Goal: Task Accomplishment & Management: Manage account settings

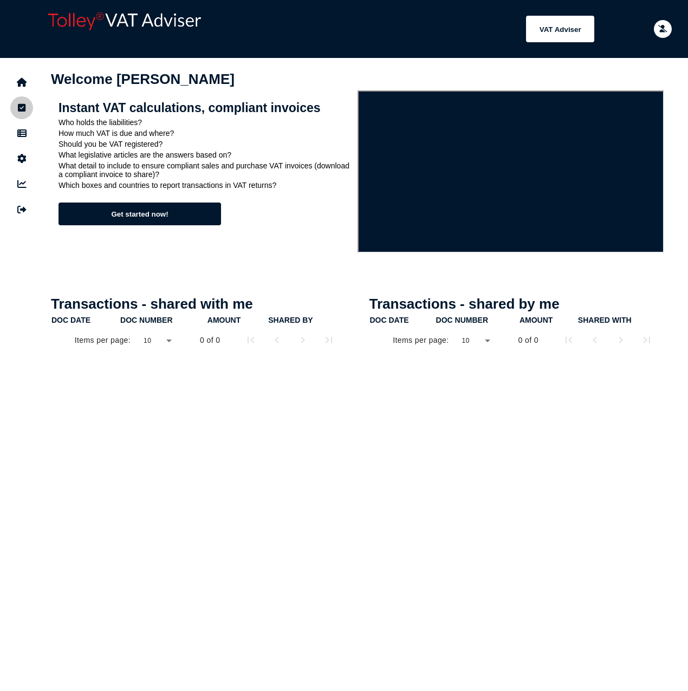
click at [23, 118] on button "navigate application pages" at bounding box center [21, 107] width 23 height 23
select select "**********"
select select "********"
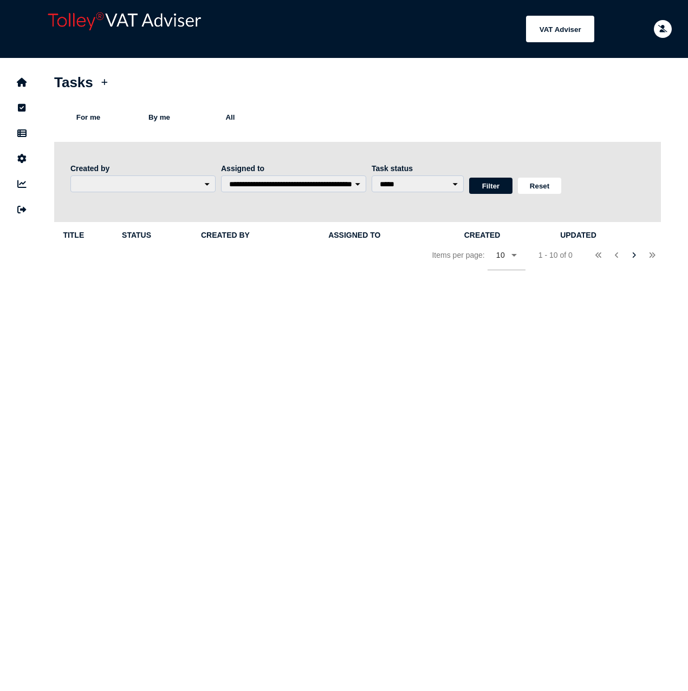
click at [25, 134] on icon "navigate application pages" at bounding box center [21, 133] width 9 height 1
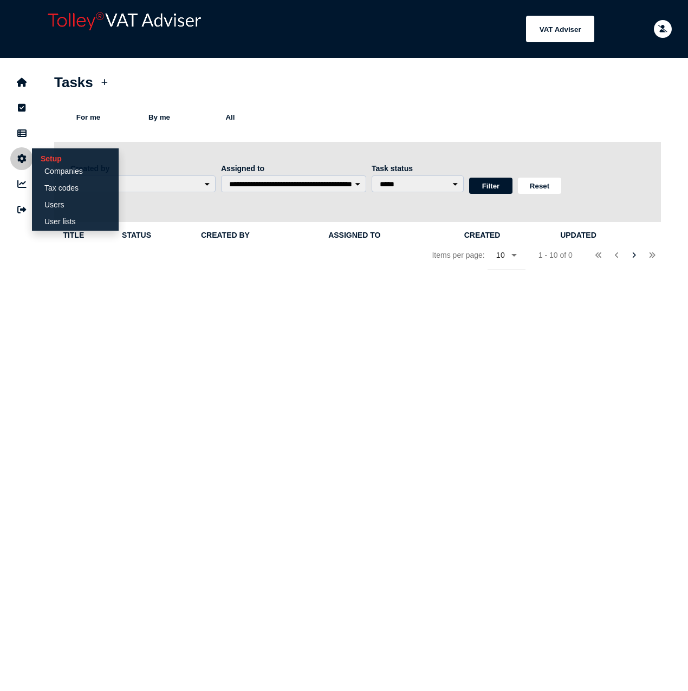
click at [22, 159] on icon "navigate application pages" at bounding box center [21, 159] width 9 height 1
click at [76, 212] on link "Users" at bounding box center [75, 204] width 83 height 15
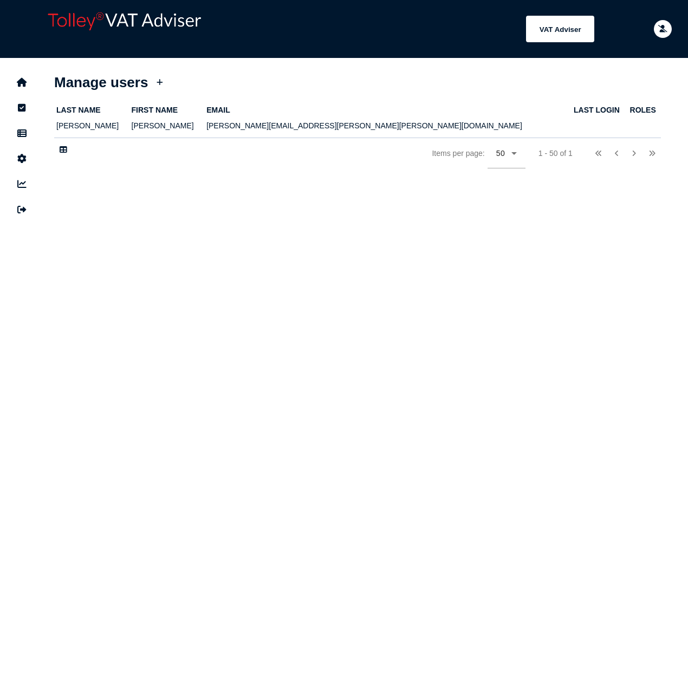
click at [164, 90] on div at bounding box center [160, 82] width 18 height 21
click at [24, 173] on button "navigate application pages" at bounding box center [21, 184] width 23 height 23
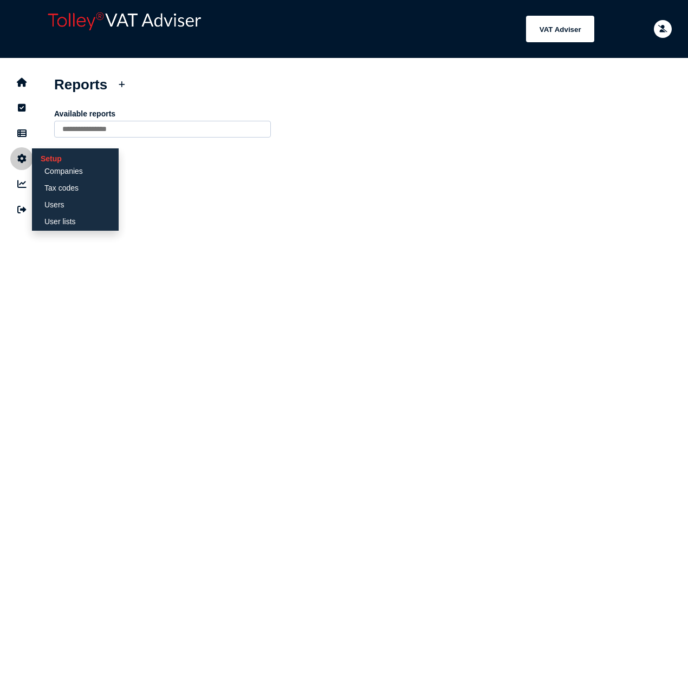
click at [21, 159] on icon "navigate application pages" at bounding box center [21, 159] width 9 height 1
click at [69, 216] on link "User lists" at bounding box center [75, 221] width 83 height 15
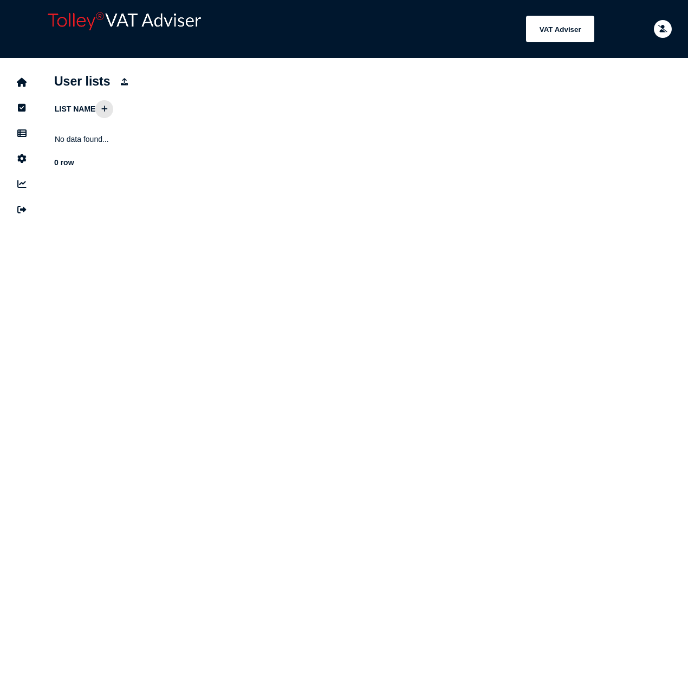
click at [104, 110] on icon at bounding box center [104, 109] width 7 height 7
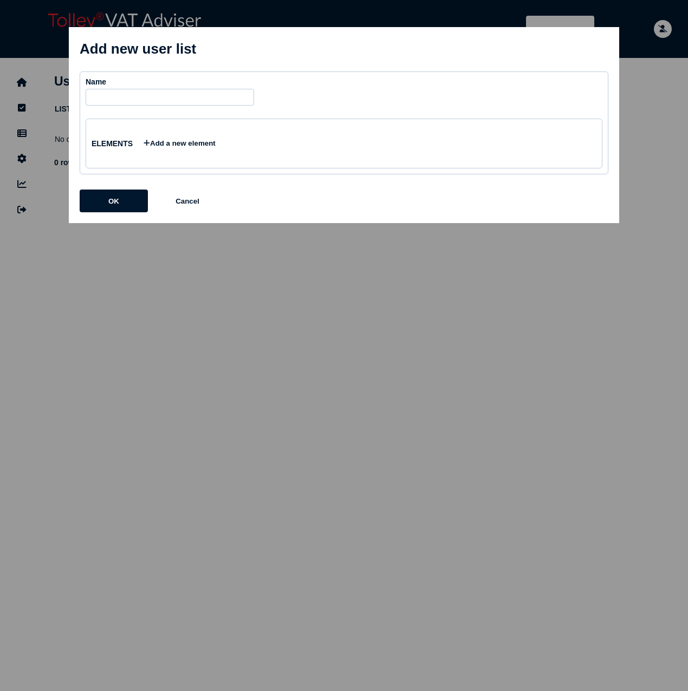
click at [0, 0] on span "×" at bounding box center [0, 0] width 0 height 0
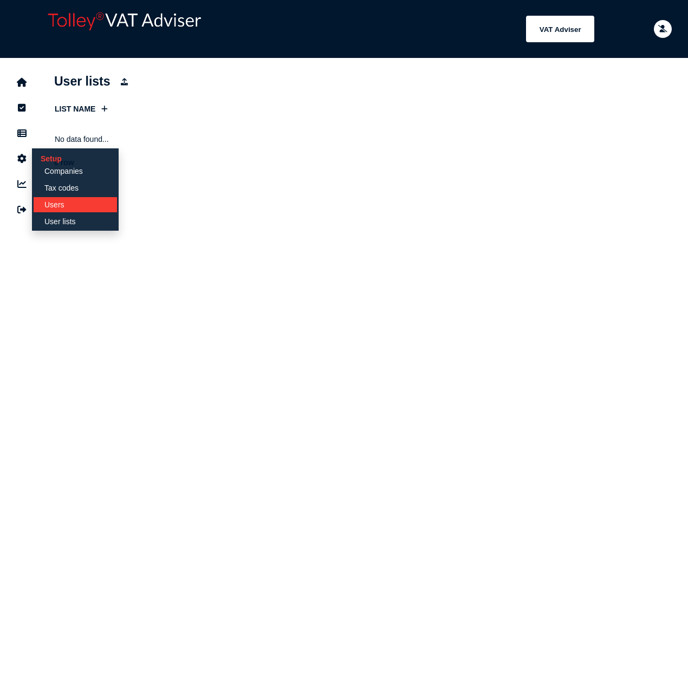
click at [82, 203] on link "Users" at bounding box center [75, 204] width 83 height 15
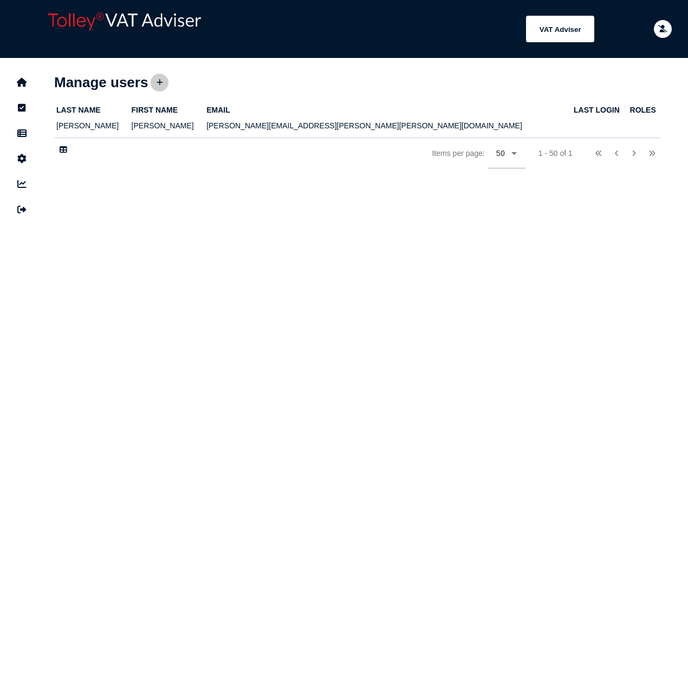
click at [154, 83] on button at bounding box center [160, 83] width 18 height 18
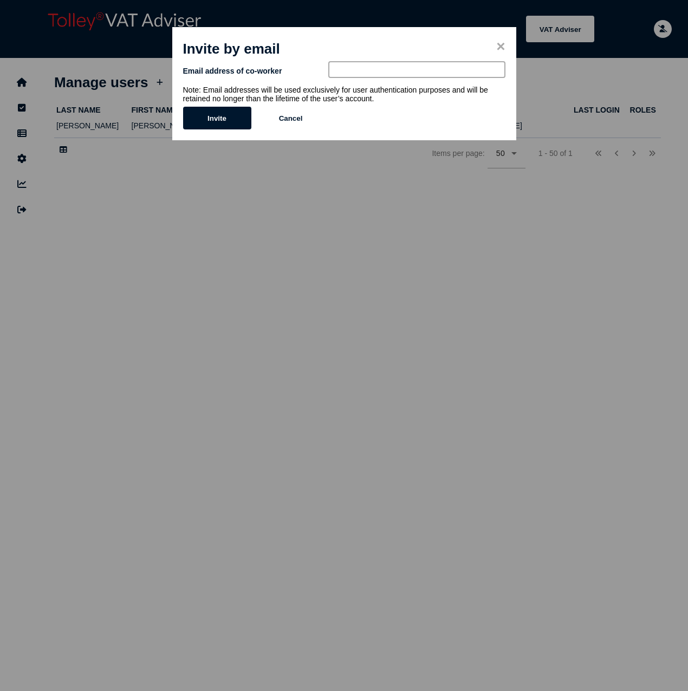
click at [346, 75] on input "email" at bounding box center [416, 69] width 177 height 17
type input "**********"
click at [232, 111] on button "Invite" at bounding box center [217, 118] width 68 height 23
